Goal: Task Accomplishment & Management: Manage account settings

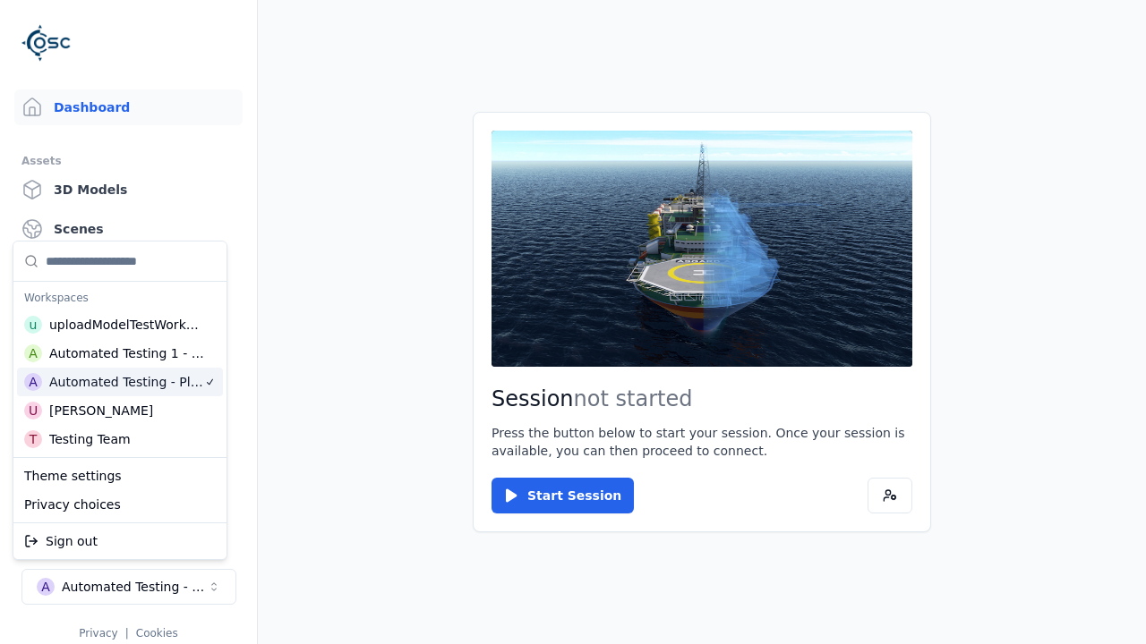
click at [573, 322] on html "Support Dashboard Assets 3D Models Scenes Datasets Recordings Support Documenta…" at bounding box center [573, 322] width 1146 height 644
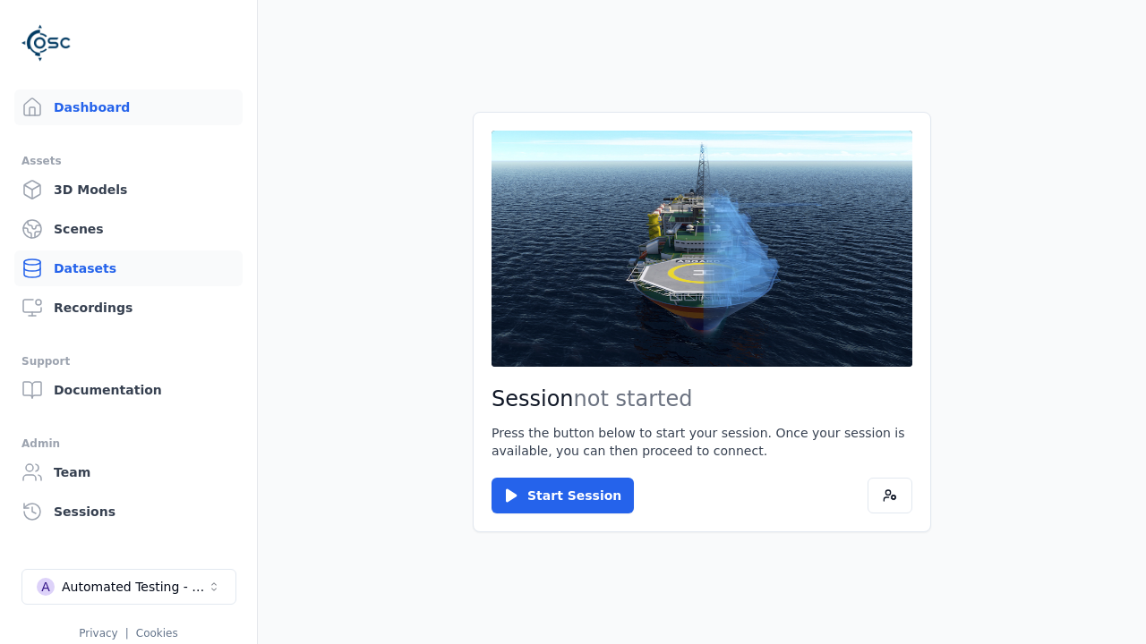
click at [128, 269] on link "Datasets" at bounding box center [128, 269] width 228 height 36
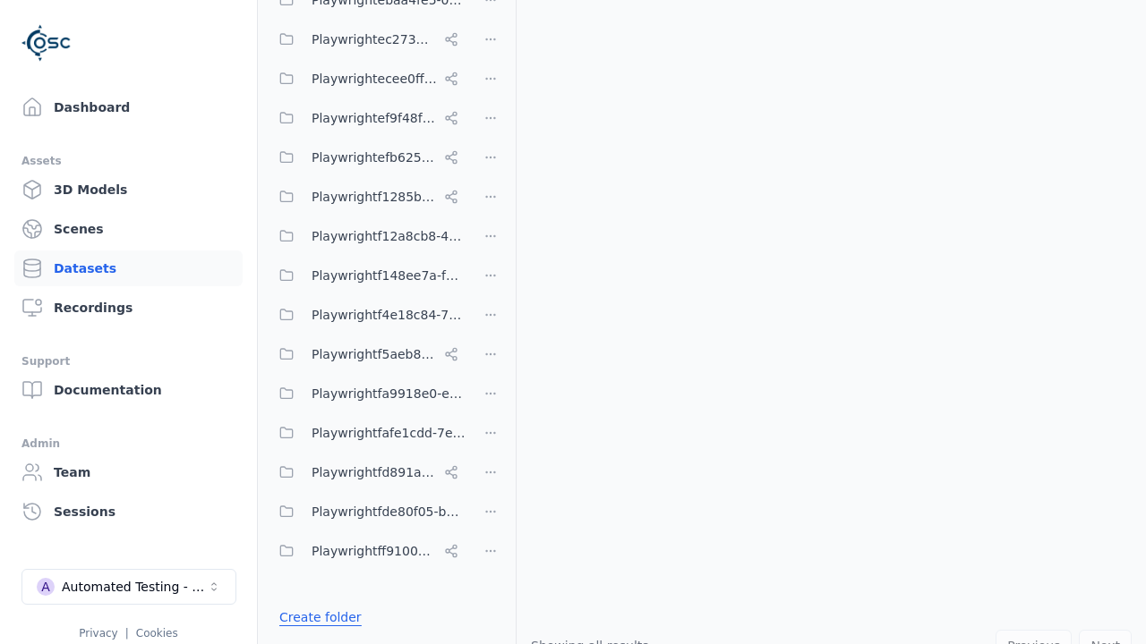
click at [315, 618] on link "Create folder" at bounding box center [320, 618] width 82 height 18
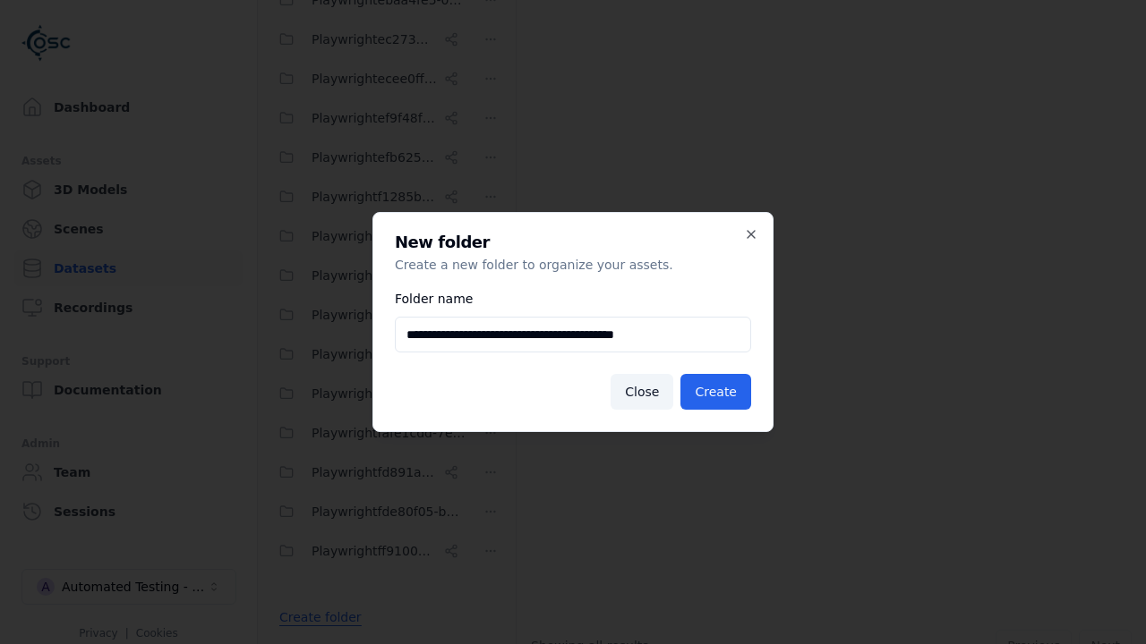
type input "**********"
click at [718, 392] on button "Create" at bounding box center [715, 392] width 71 height 36
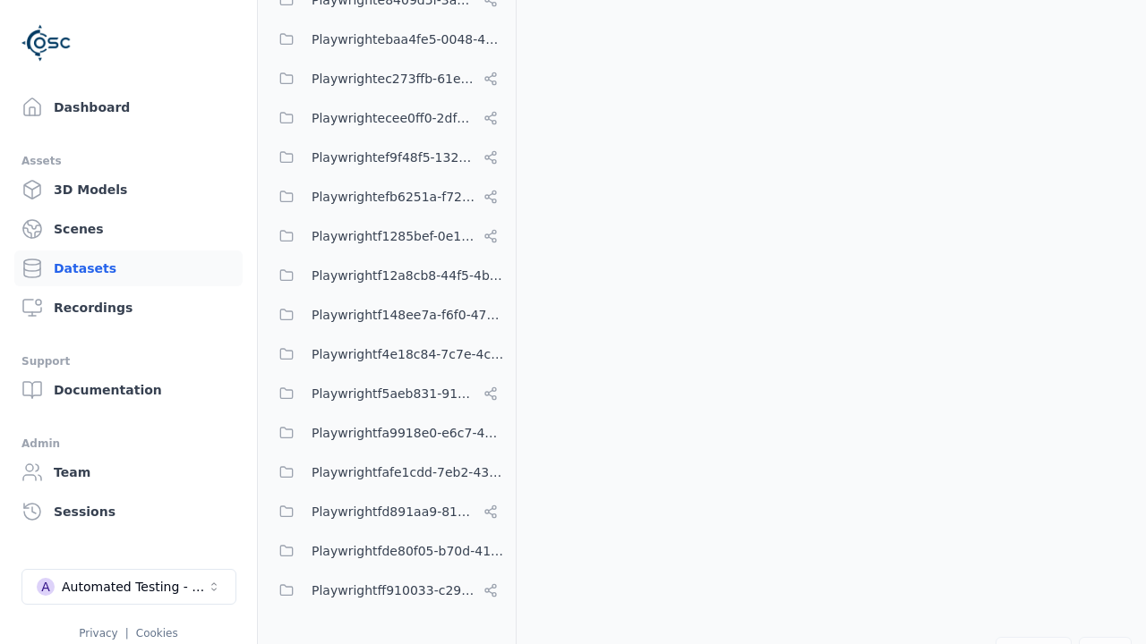
scroll to position [11265, 0]
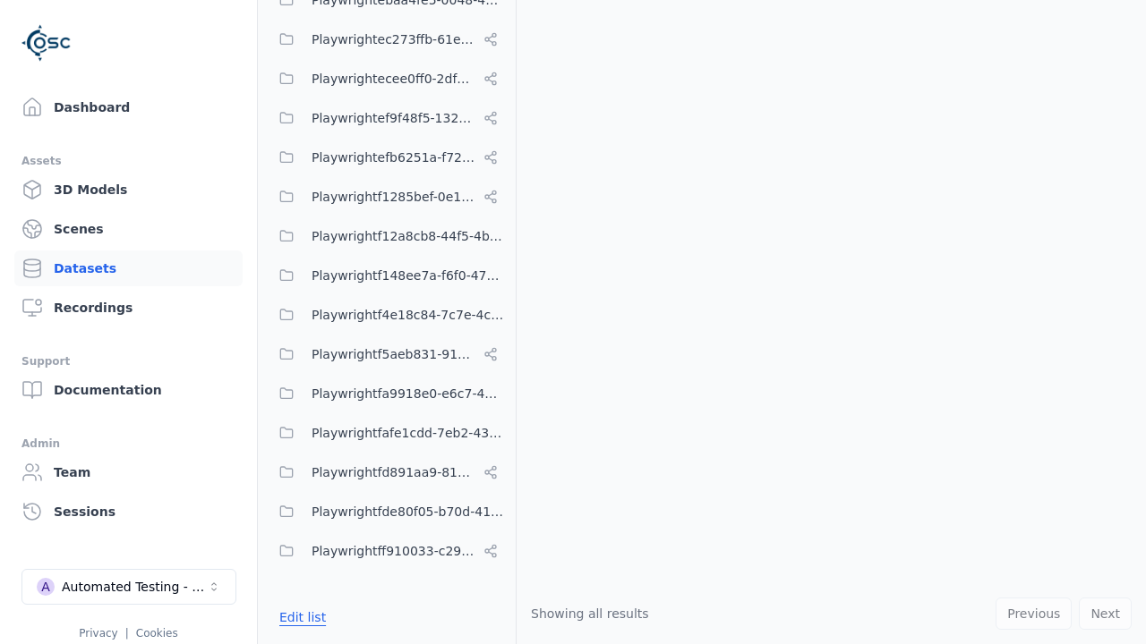
click at [299, 618] on button "Edit list" at bounding box center [303, 618] width 68 height 32
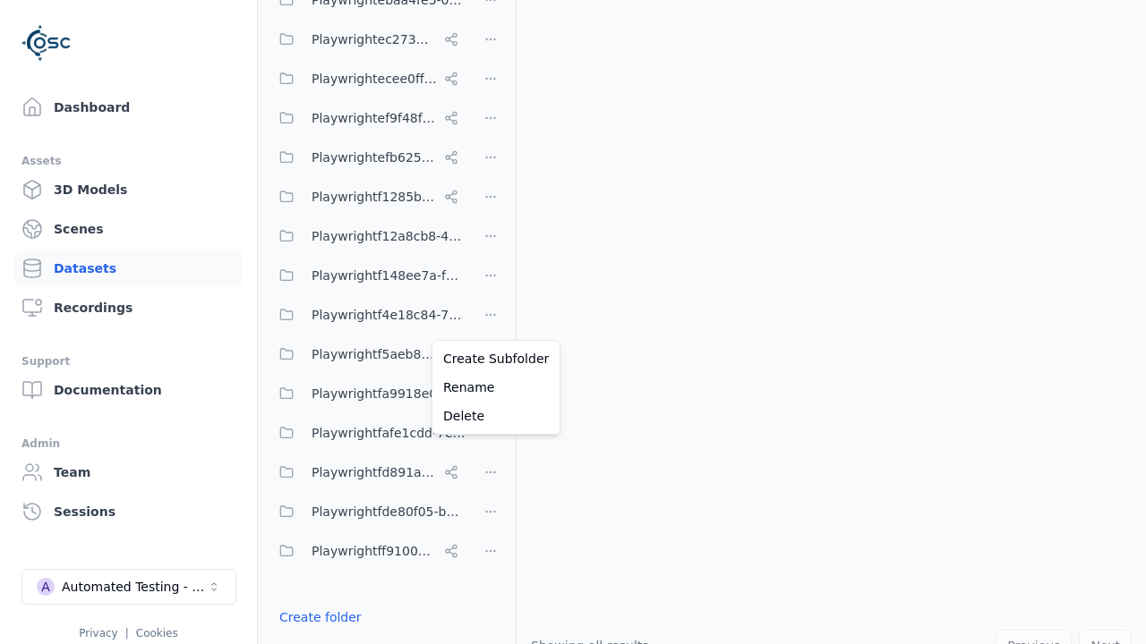
click at [491, 322] on html "Support Dashboard Assets 3D Models Scenes Datasets Recordings Support Documenta…" at bounding box center [573, 322] width 1146 height 644
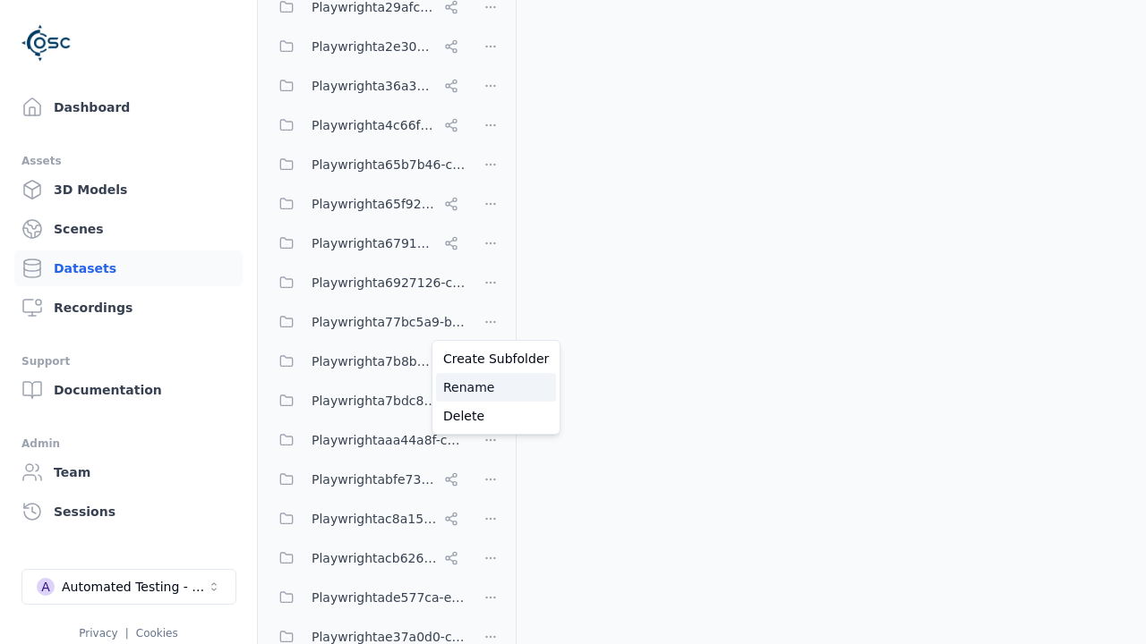
click at [490, 388] on div "Rename" at bounding box center [496, 387] width 120 height 29
